Goal: Find specific page/section: Find specific page/section

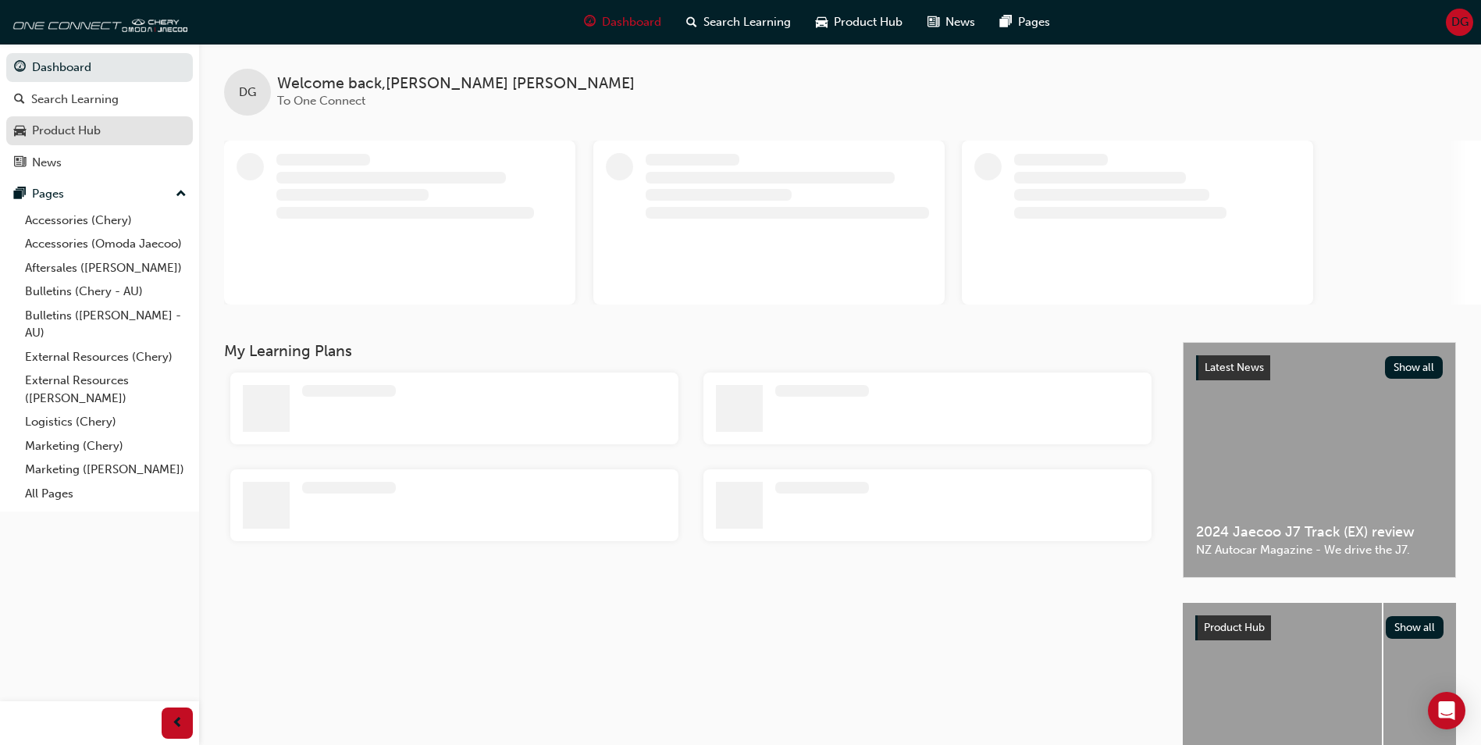
click at [98, 121] on div "Product Hub" at bounding box center [99, 131] width 171 height 20
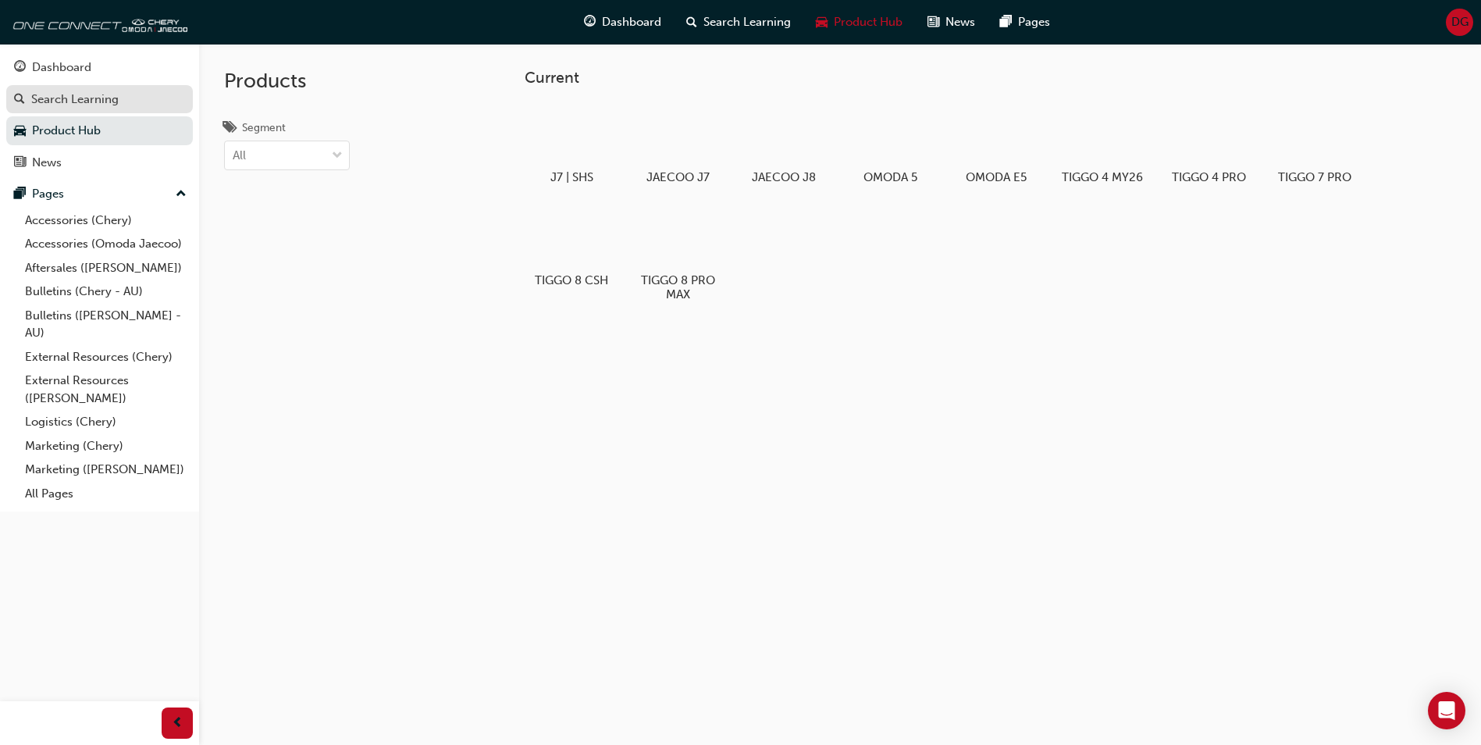
click at [71, 101] on div "Search Learning" at bounding box center [74, 100] width 87 height 18
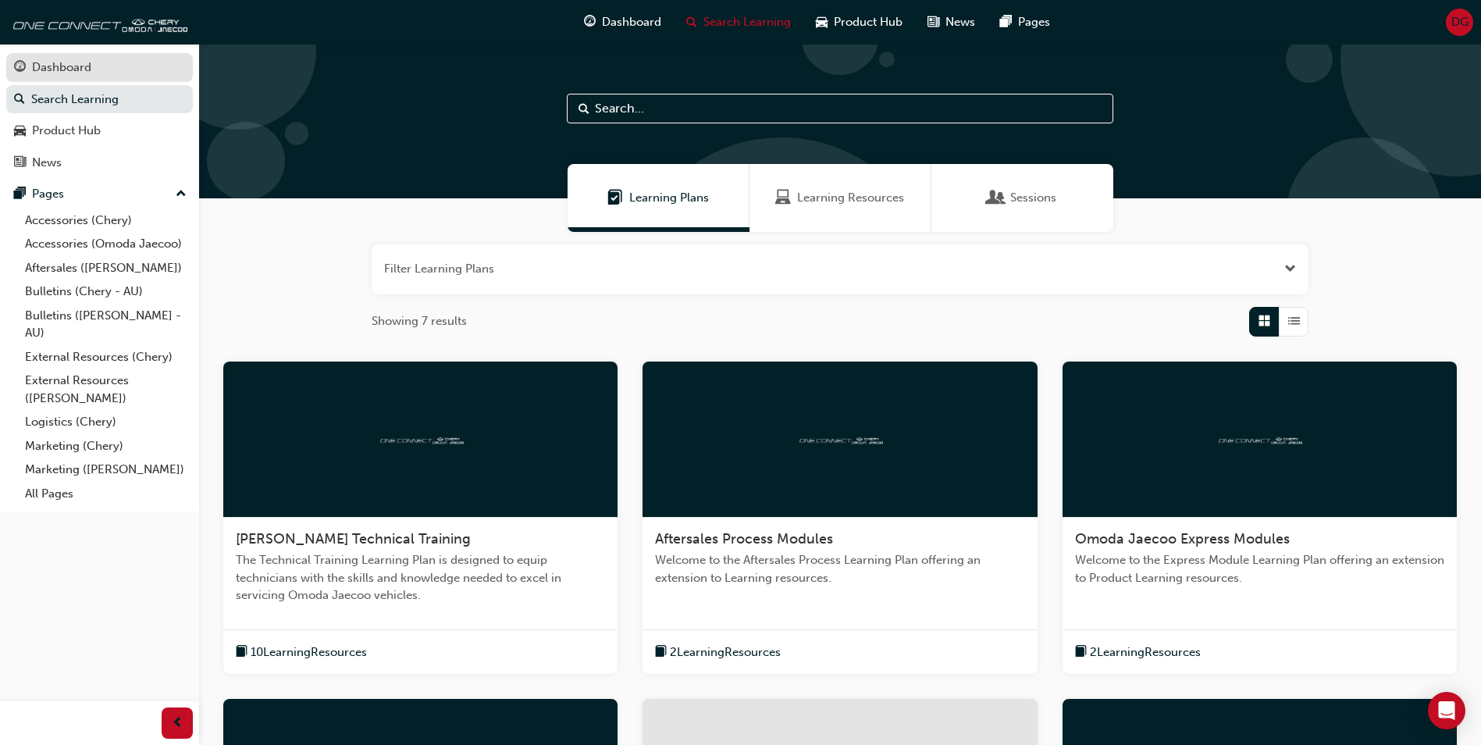
click at [76, 62] on div "Dashboard" at bounding box center [61, 68] width 59 height 18
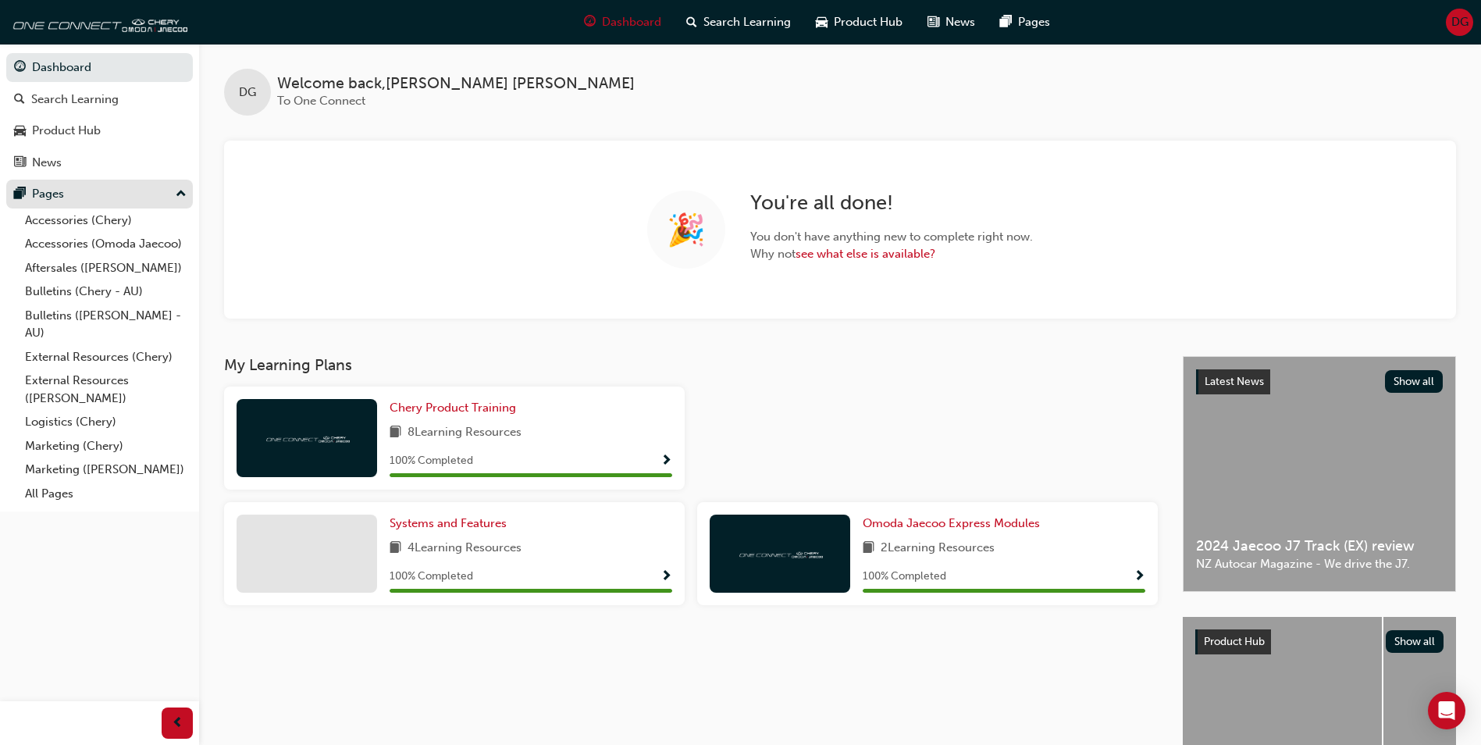
click at [46, 202] on div "Pages" at bounding box center [48, 194] width 32 height 18
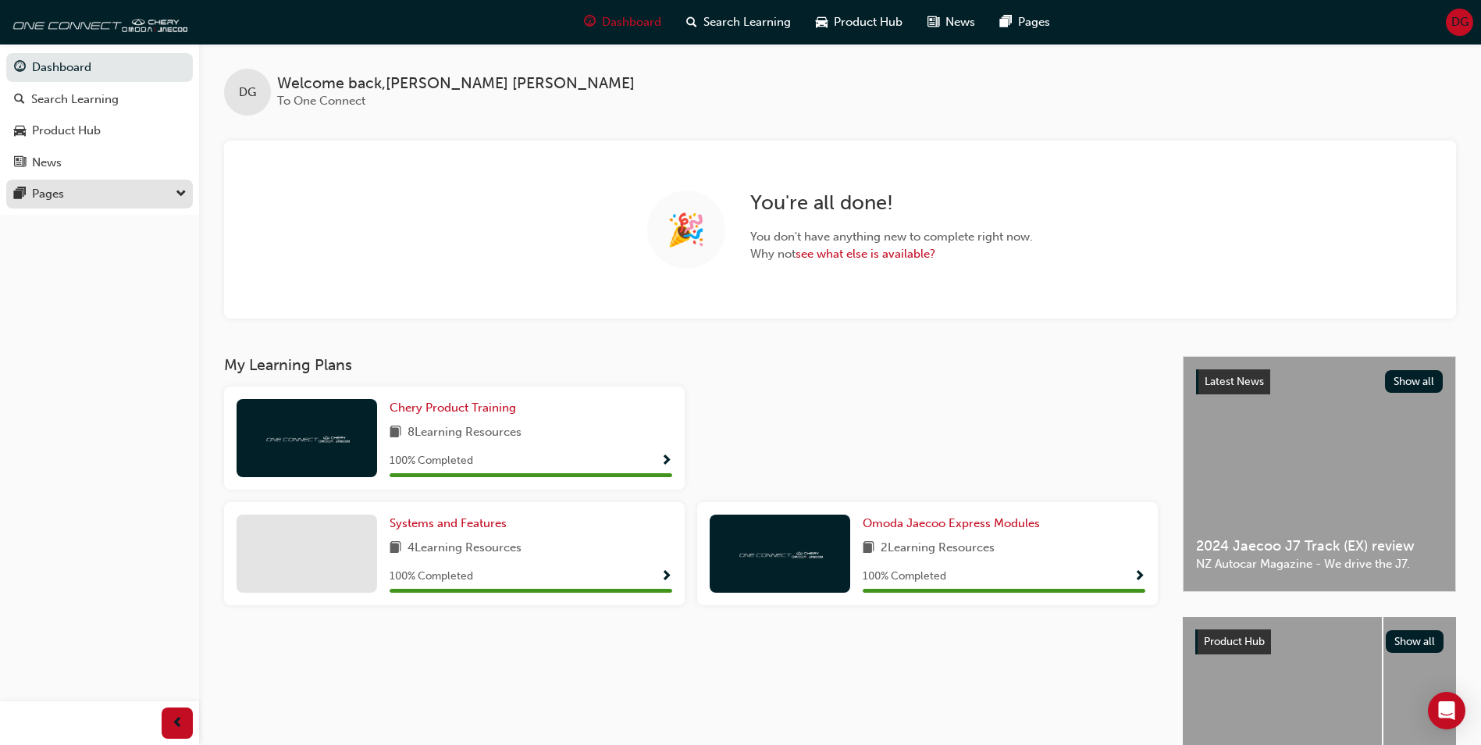
click at [110, 198] on div "Pages" at bounding box center [99, 194] width 171 height 20
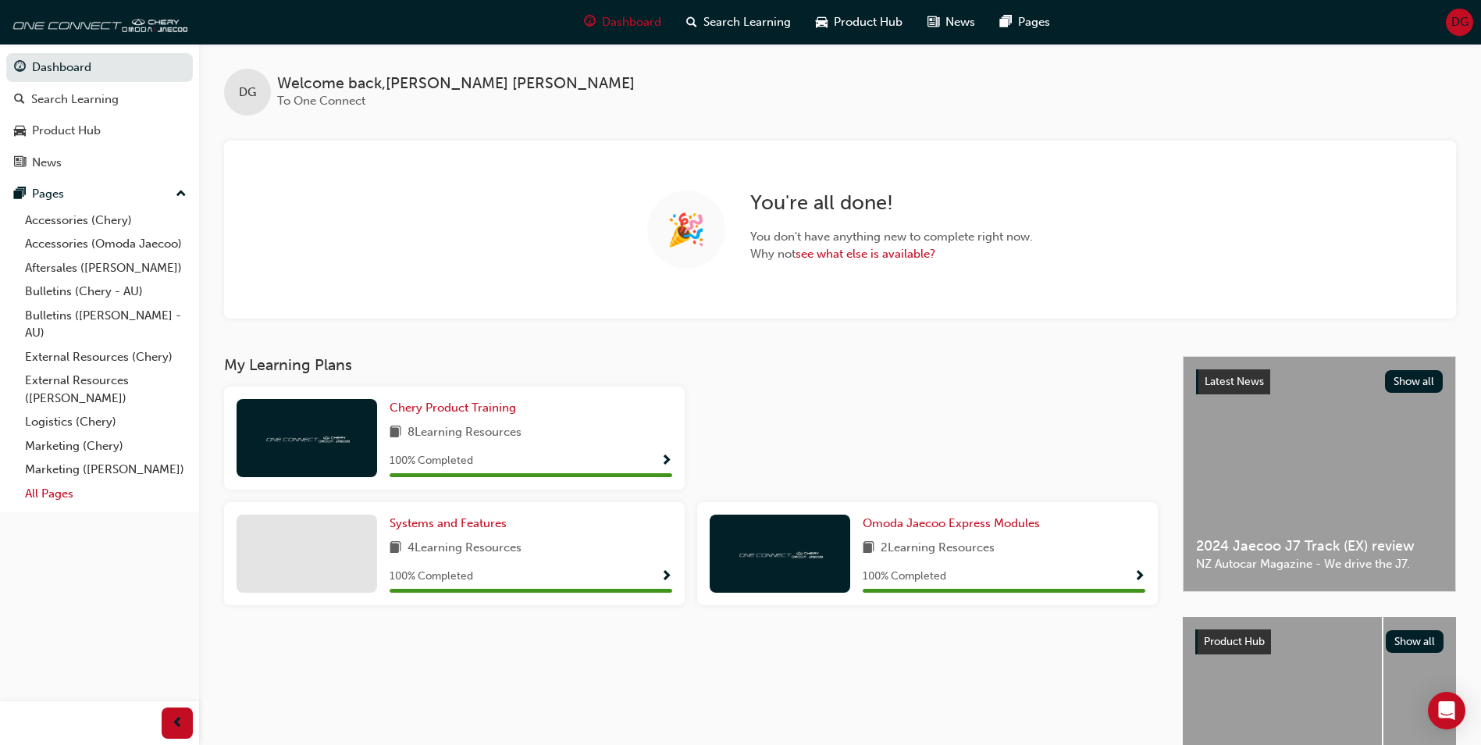
click at [138, 497] on link "All Pages" at bounding box center [106, 494] width 174 height 24
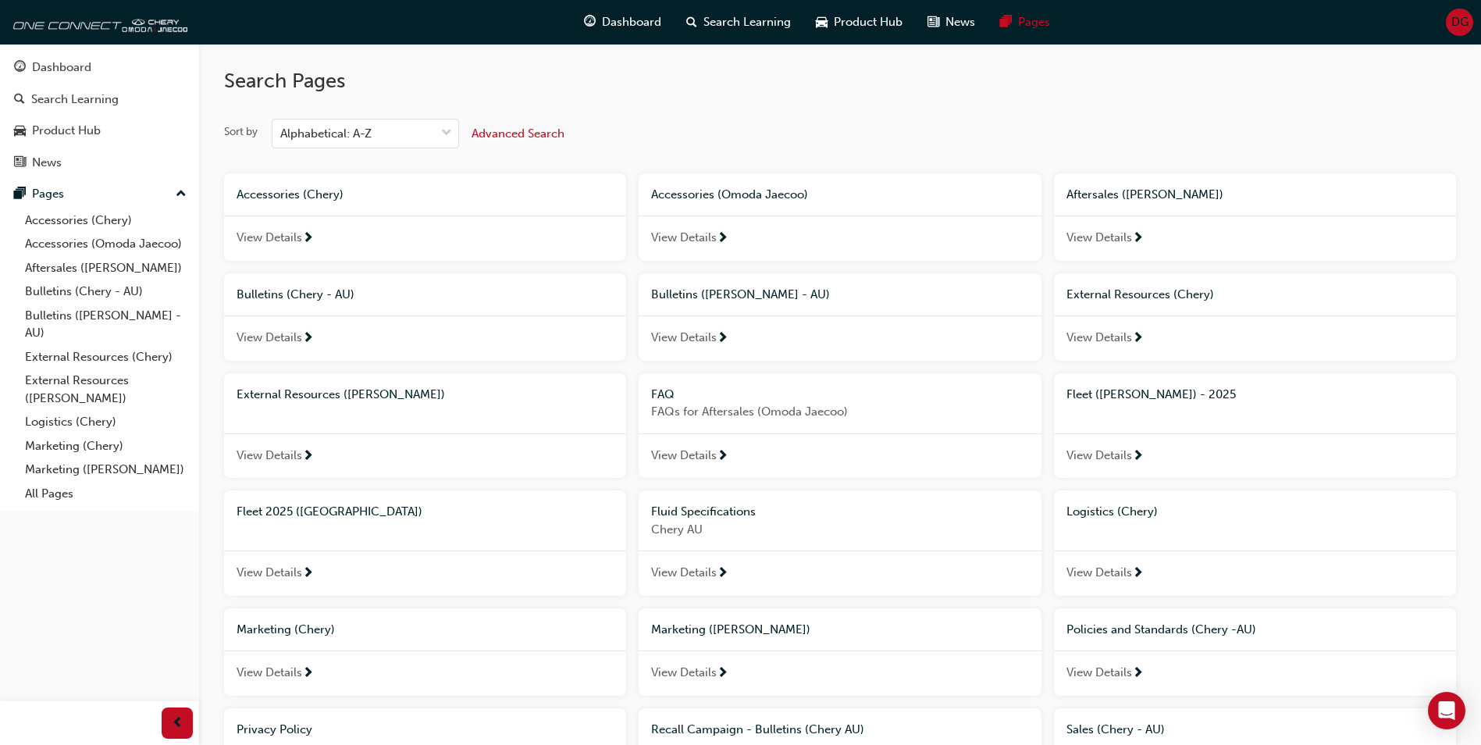
click at [532, 144] on button "Advanced Search" at bounding box center [518, 134] width 93 height 30
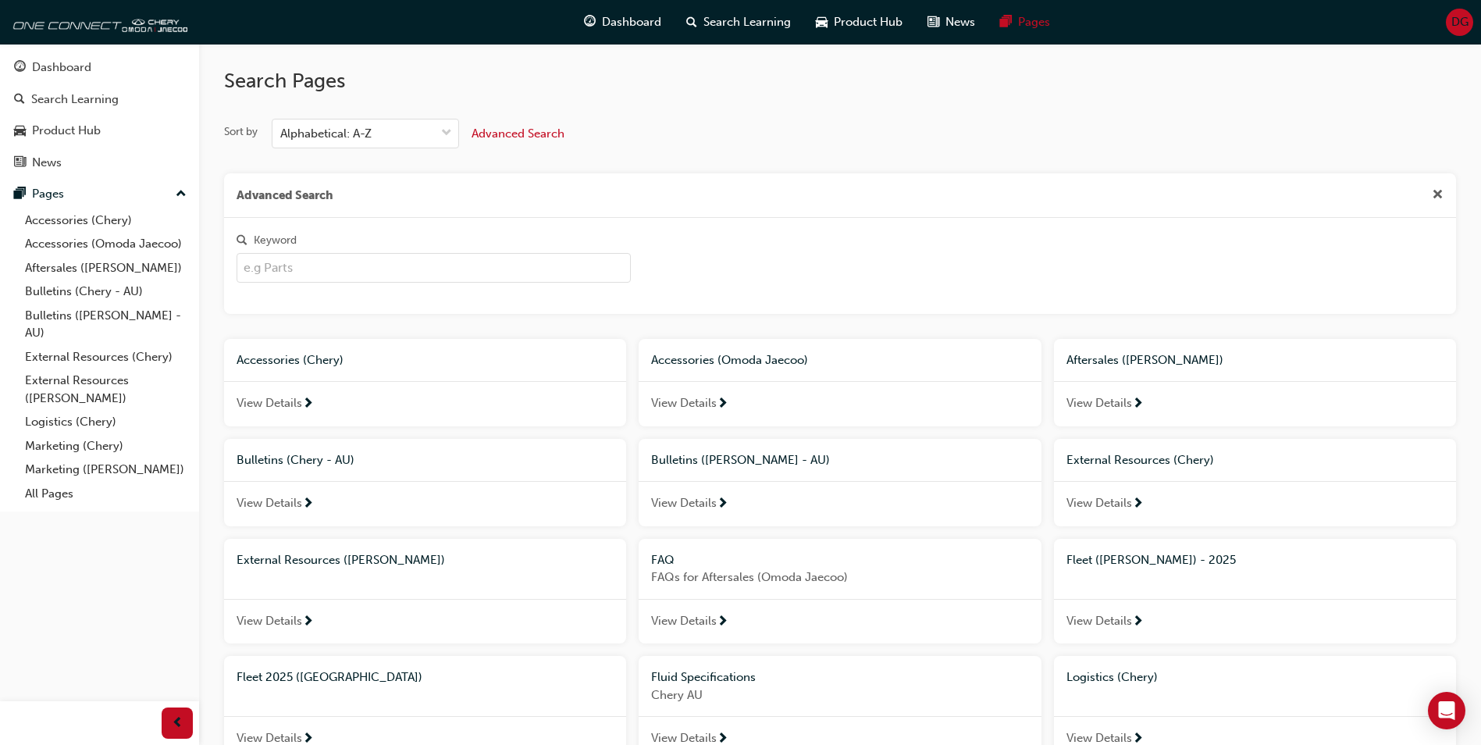
click at [380, 272] on input "Keyword" at bounding box center [434, 268] width 394 height 30
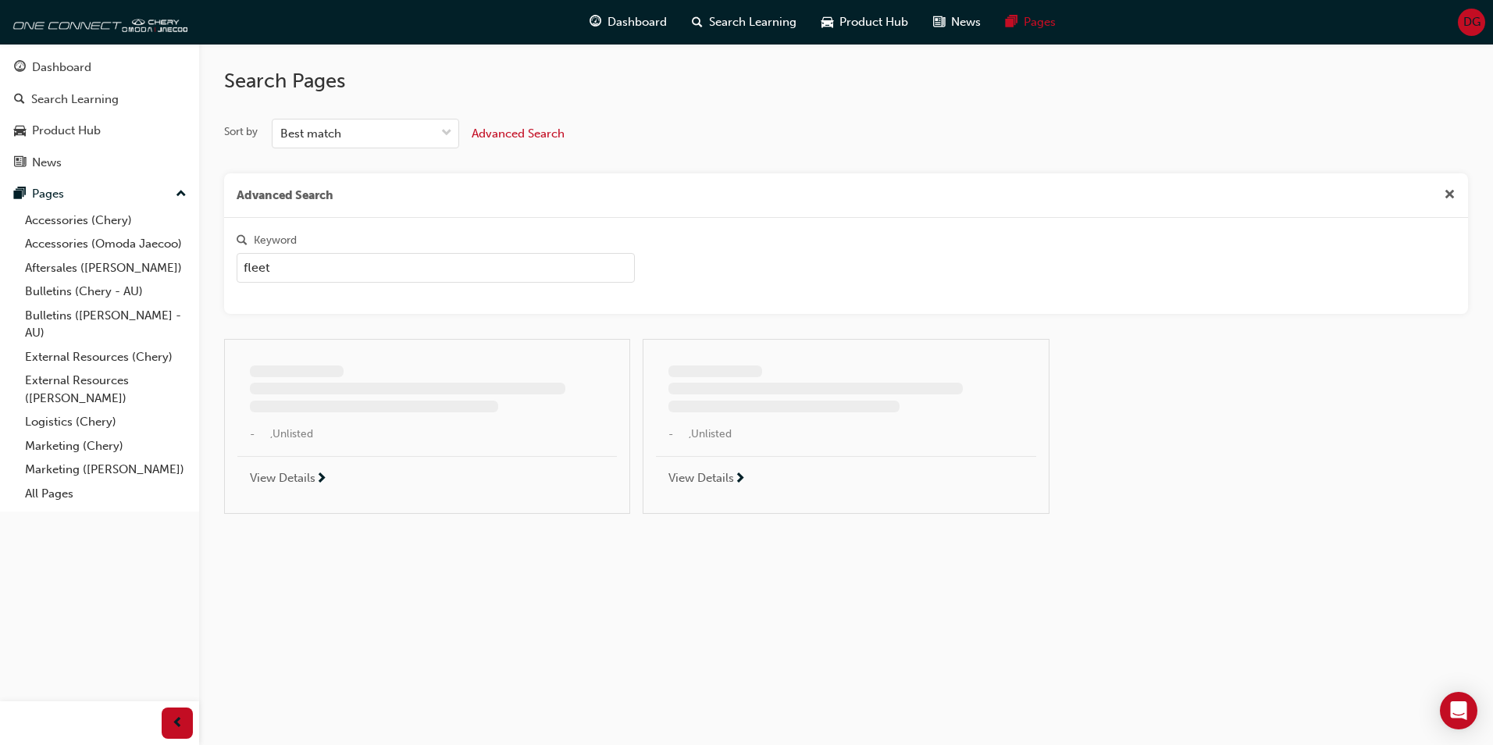
type input "fleet"
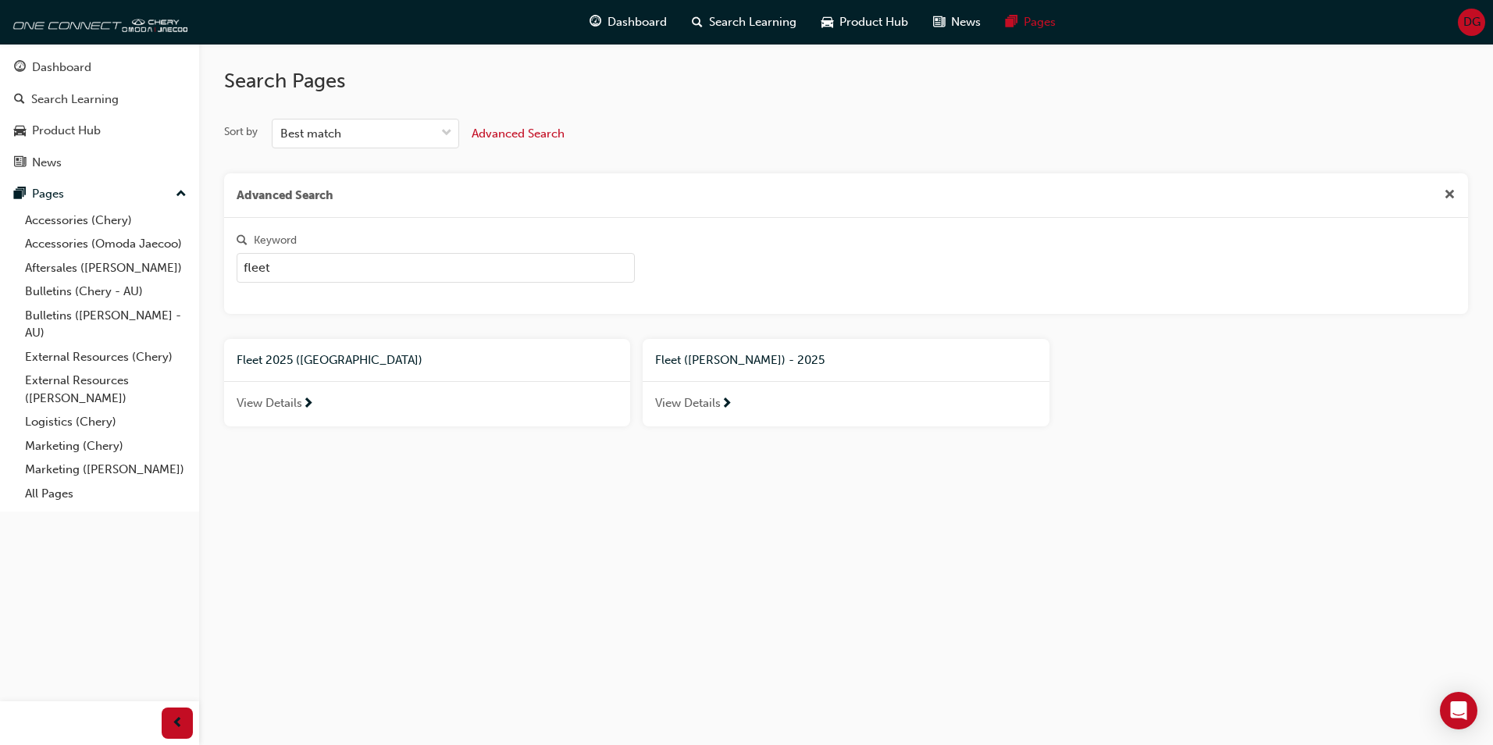
click at [283, 401] on span "View Details" at bounding box center [270, 403] width 66 height 18
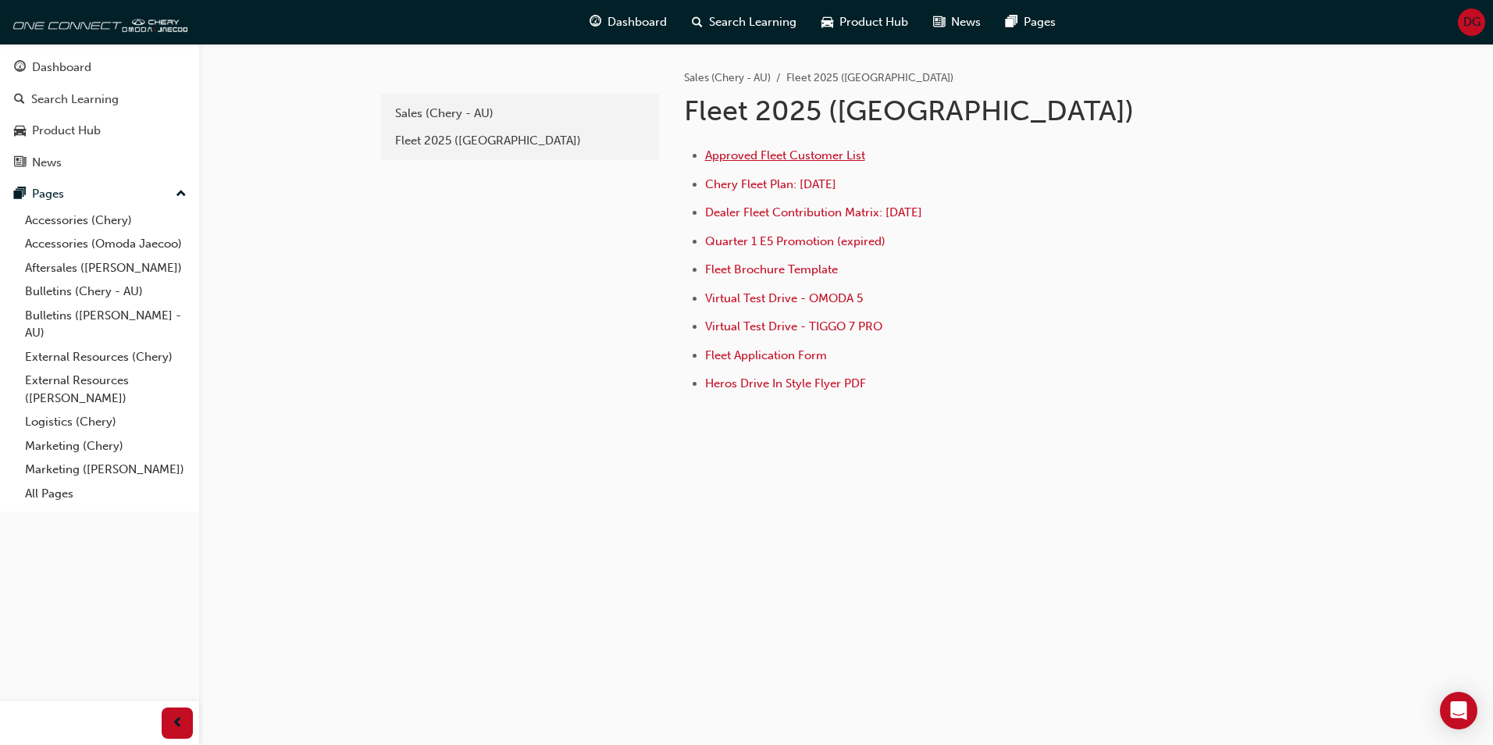
click at [767, 157] on span "Approved Fleet Customer List" at bounding box center [785, 155] width 160 height 14
click at [898, 212] on span "Dealer Fleet Contribution Matrix: [DATE]" at bounding box center [813, 212] width 217 height 14
